Goal: Entertainment & Leisure: Consume media (video, audio)

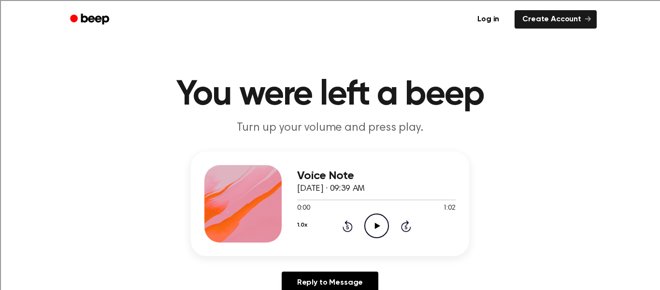
click at [377, 226] on icon at bounding box center [377, 225] width 5 height 6
click at [377, 223] on icon at bounding box center [377, 225] width 4 height 6
click at [377, 223] on icon "Play Audio" at bounding box center [376, 225] width 25 height 25
click at [377, 224] on icon "Pause Audio" at bounding box center [376, 225] width 25 height 25
click at [375, 227] on icon at bounding box center [377, 225] width 5 height 6
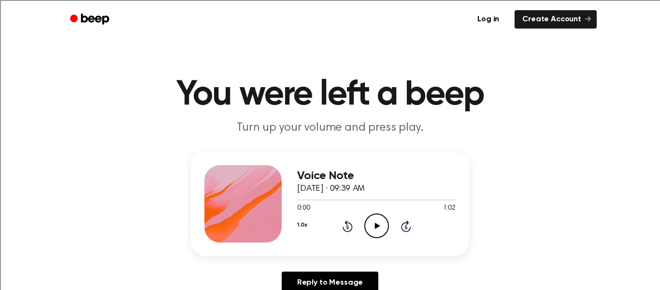
click at [382, 221] on icon "Play Audio" at bounding box center [376, 225] width 25 height 25
